Goal: Use online tool/utility: Utilize a website feature to perform a specific function

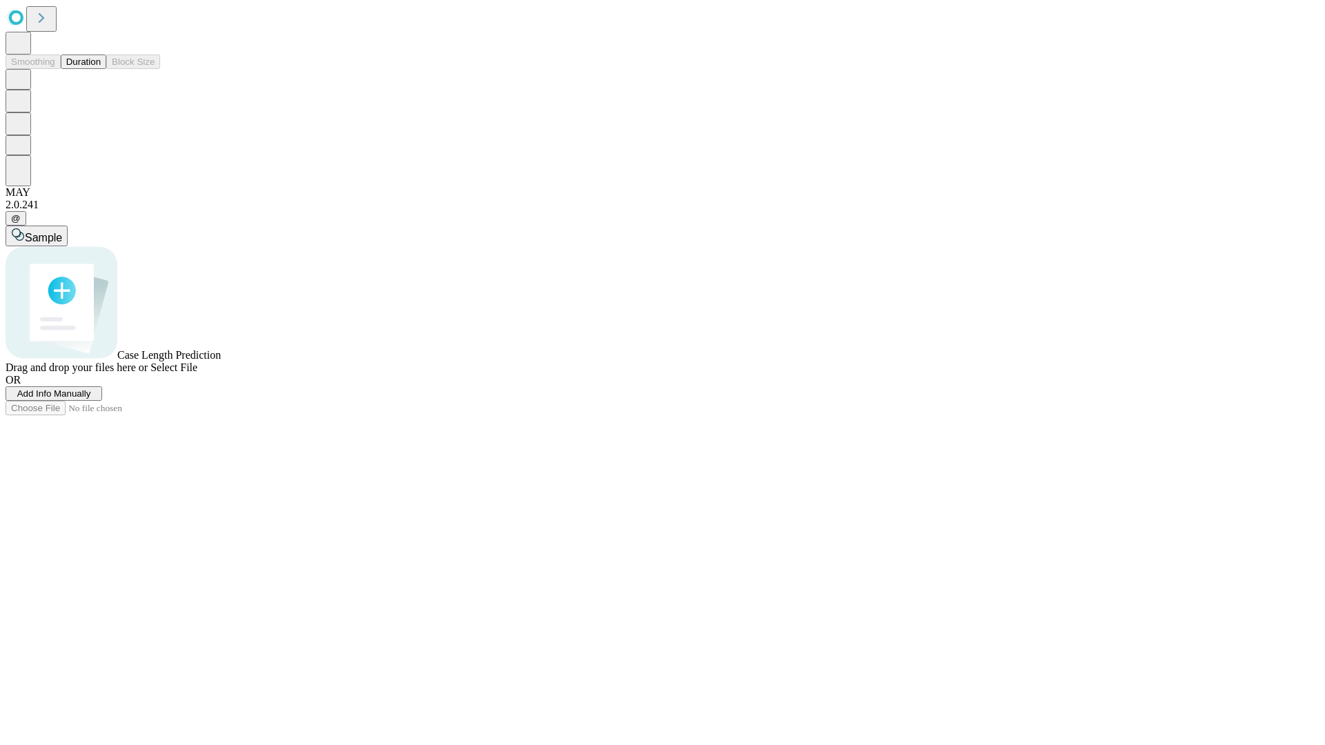
click at [101, 69] on button "Duration" at bounding box center [84, 61] width 46 height 14
click at [197, 373] on span "Select File" at bounding box center [173, 367] width 47 height 12
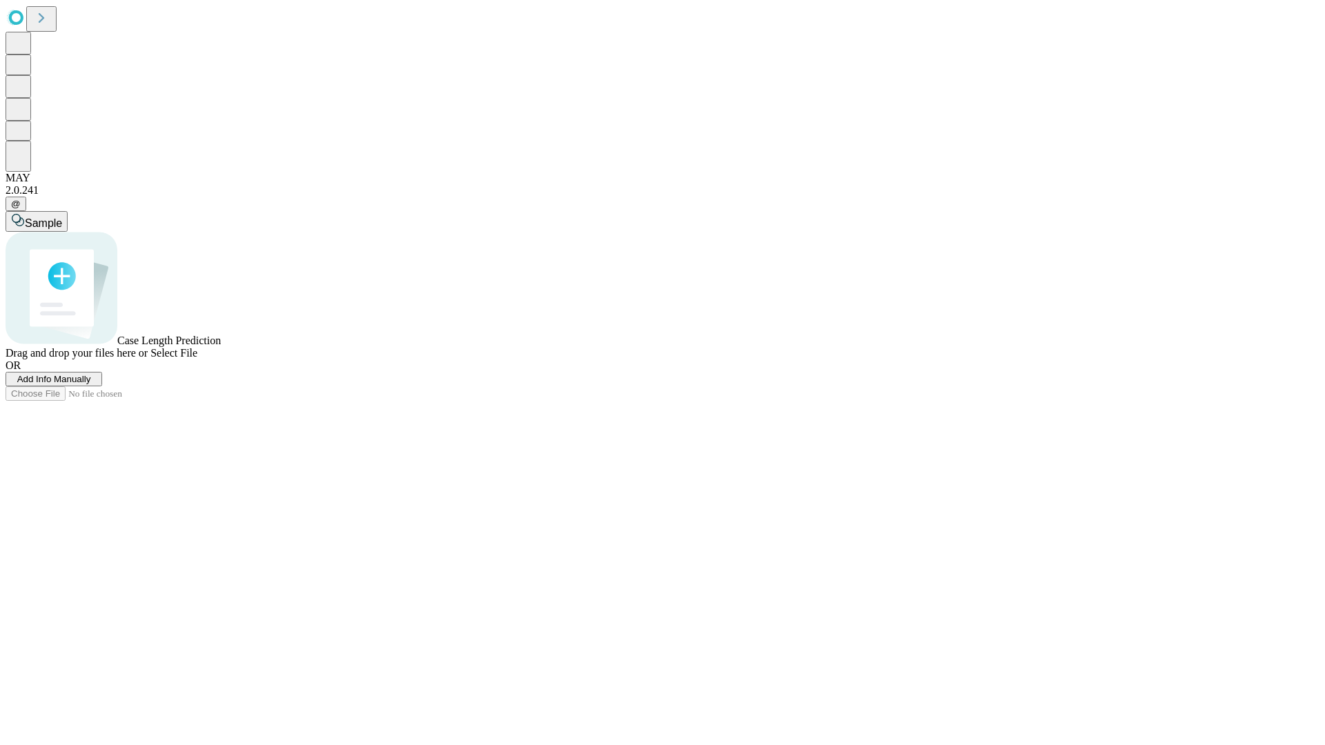
click at [197, 359] on span "Select File" at bounding box center [173, 353] width 47 height 12
